Goal: Understand process/instructions: Learn about a topic

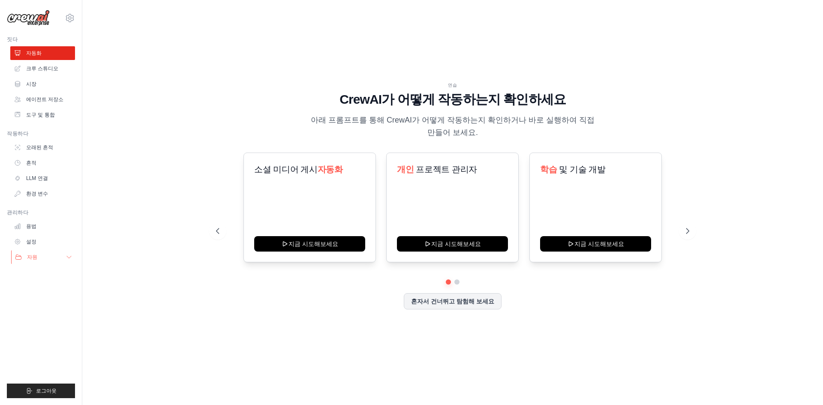
click at [40, 257] on button "자원" at bounding box center [43, 257] width 65 height 14
click at [50, 272] on font "선적 서류 비치" at bounding box center [47, 272] width 34 height 6
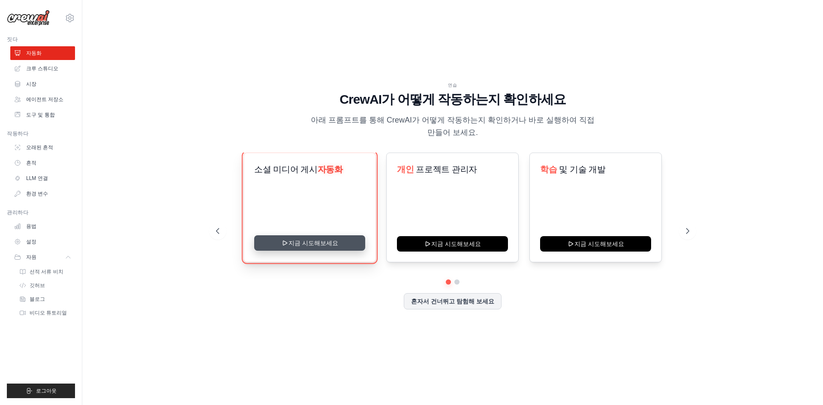
click at [337, 240] on button "지금 시도해보세요" at bounding box center [309, 242] width 111 height 15
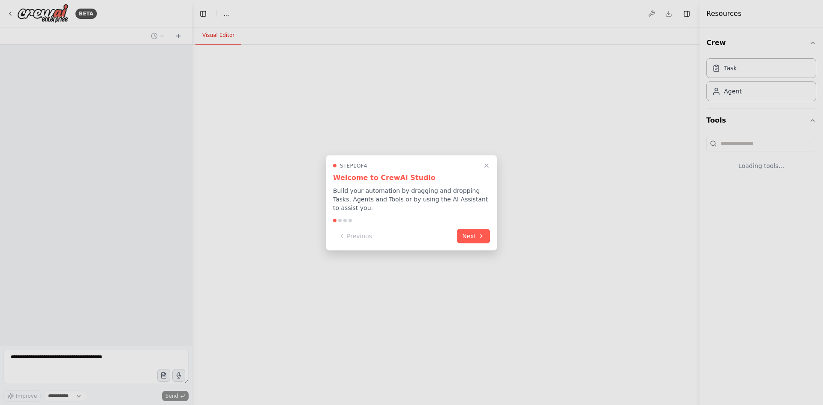
select select "****"
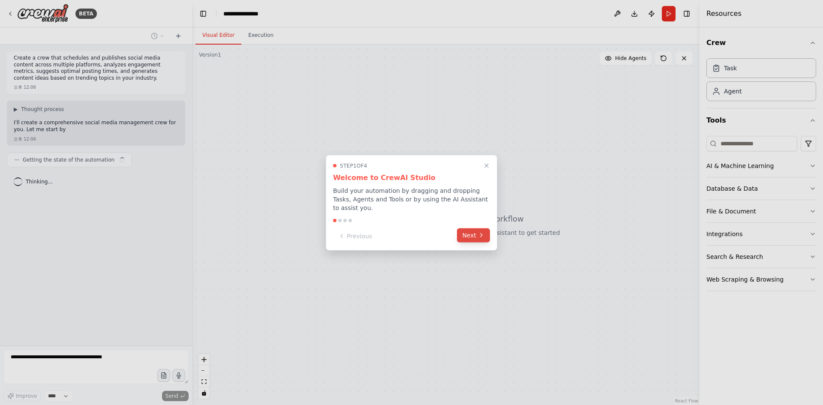
click at [481, 234] on icon at bounding box center [481, 235] width 7 height 7
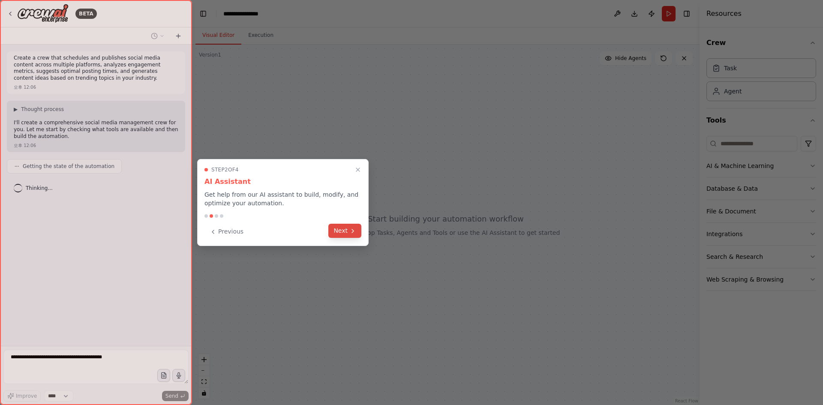
click at [342, 232] on button "Next" at bounding box center [344, 231] width 33 height 14
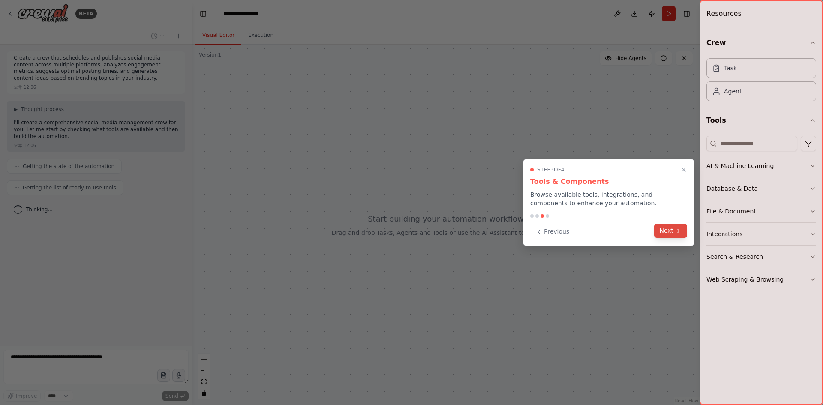
click at [668, 230] on button "Next" at bounding box center [670, 231] width 33 height 14
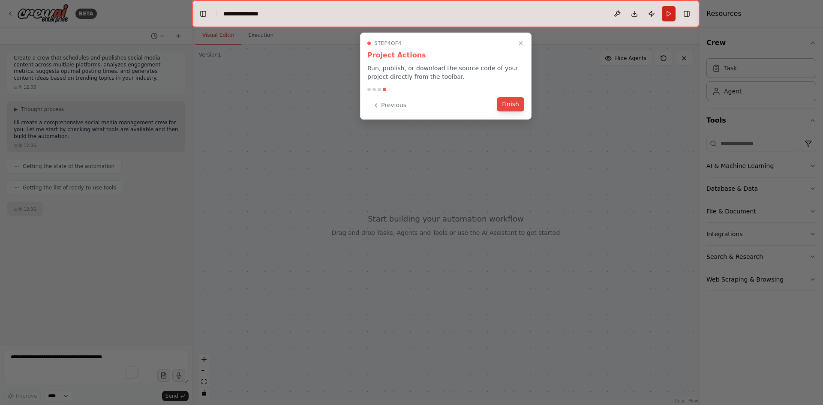
click at [515, 106] on button "Finish" at bounding box center [510, 104] width 27 height 14
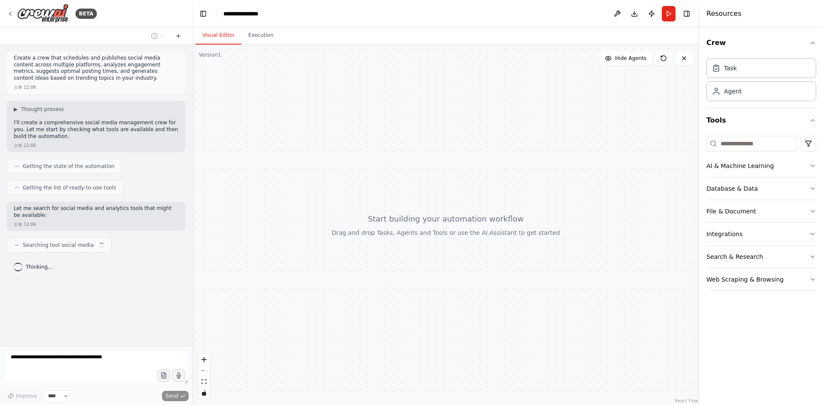
drag, startPoint x: 443, startPoint y: 146, endPoint x: 439, endPoint y: 146, distance: 4.3
